Goal: Task Accomplishment & Management: Complete application form

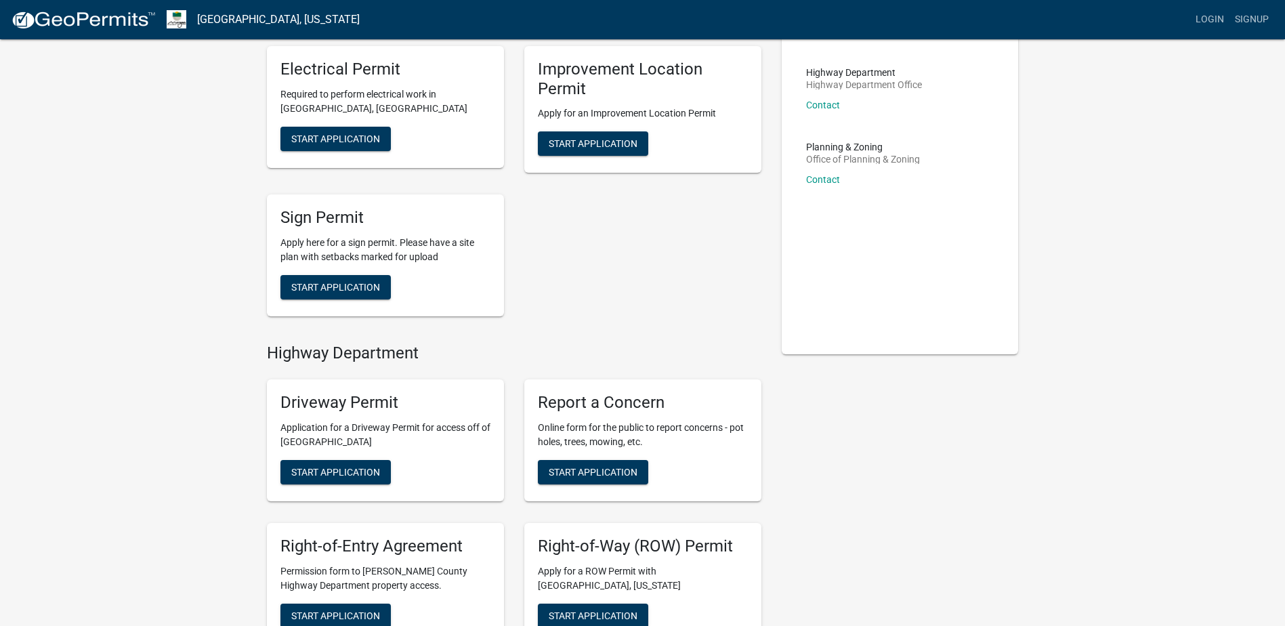
scroll to position [291, 0]
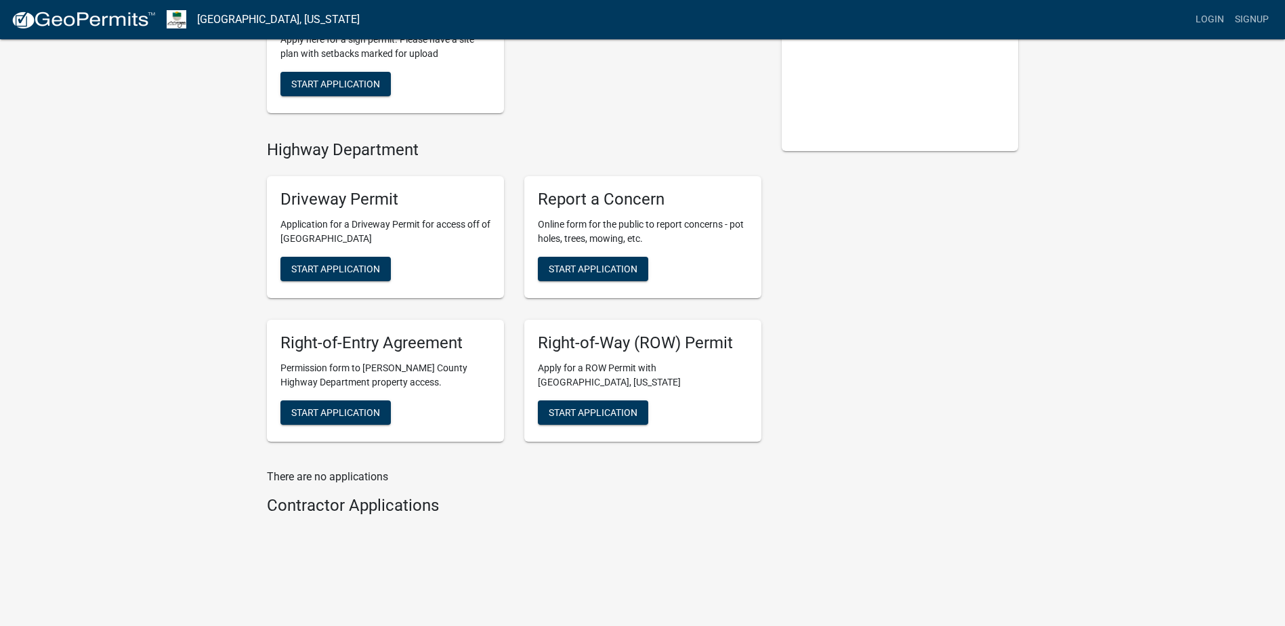
click at [296, 509] on h4 "Contractor Applications" at bounding box center [514, 506] width 494 height 20
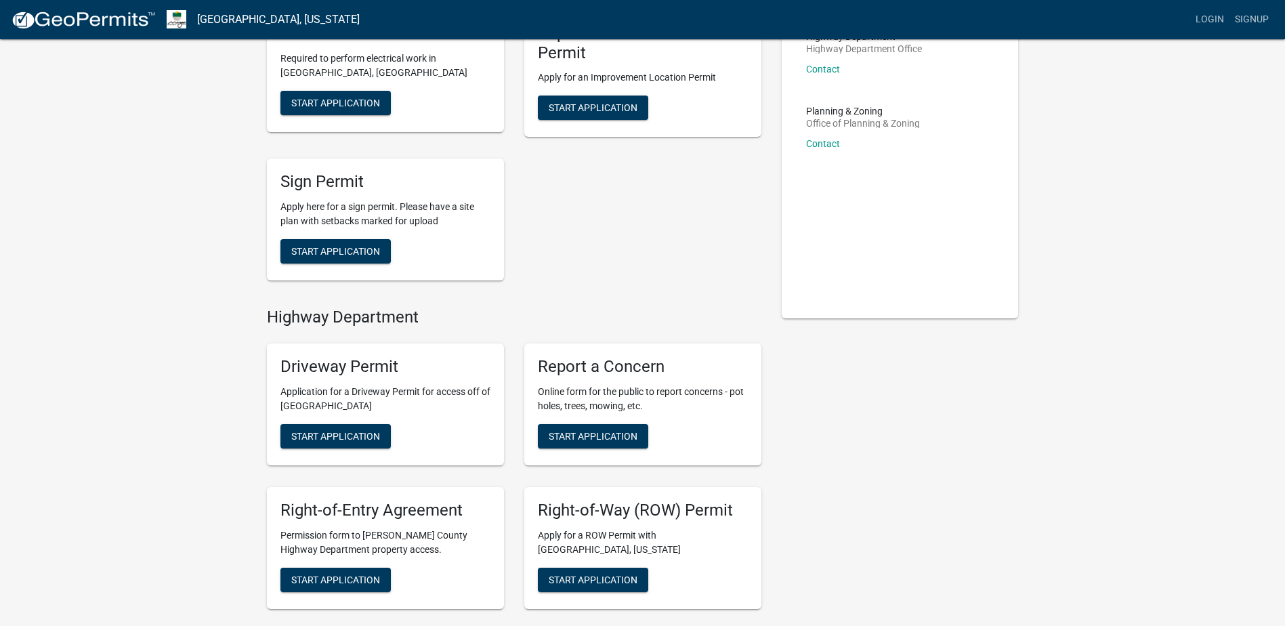
scroll to position [0, 0]
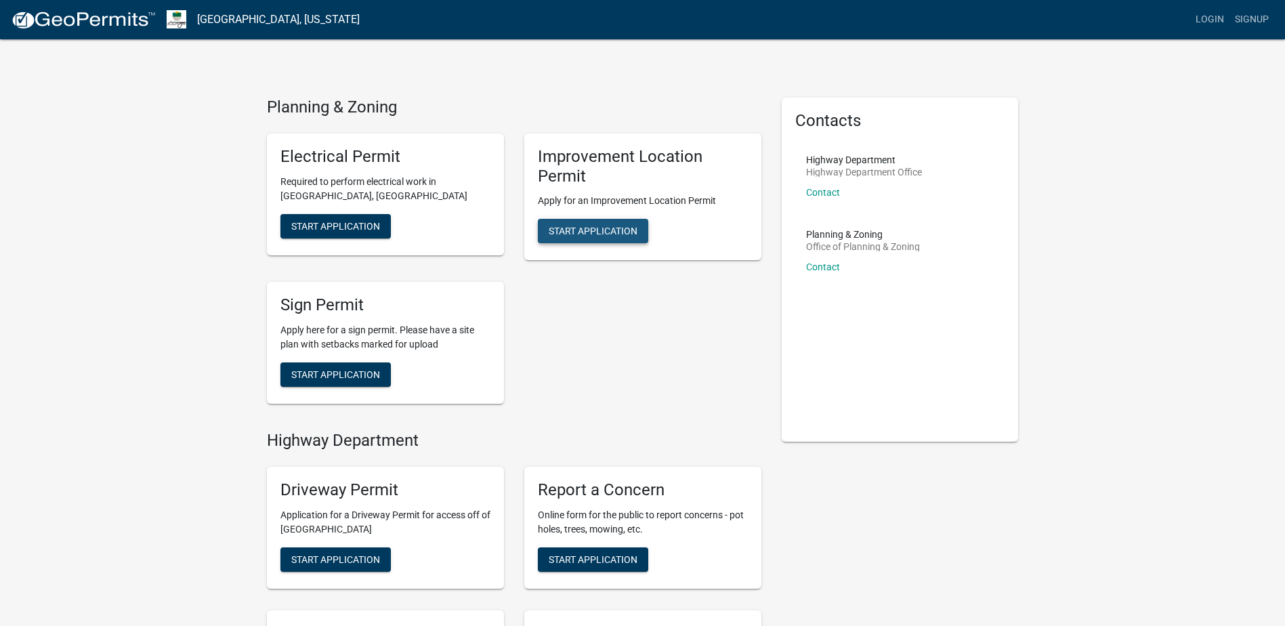
click at [606, 223] on button "Start Application" at bounding box center [593, 231] width 110 height 24
